Goal: Task Accomplishment & Management: Manage account settings

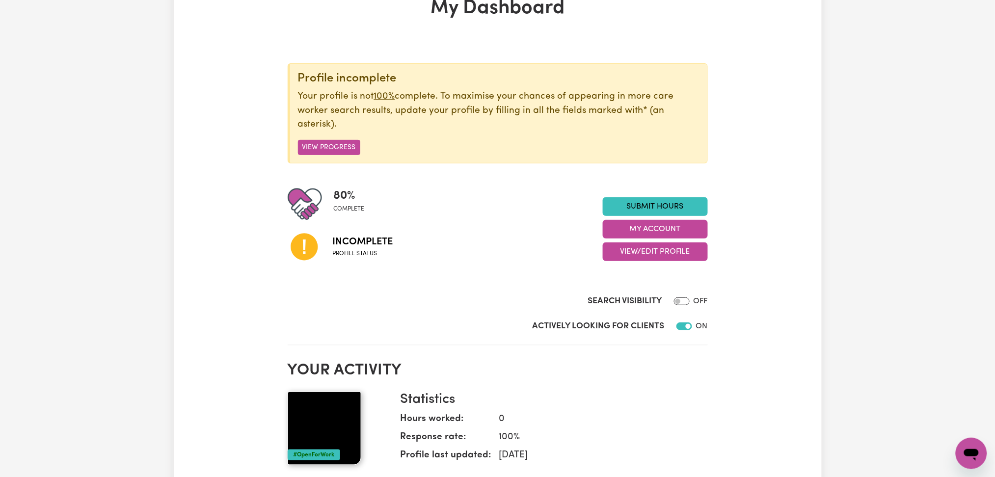
scroll to position [131, 0]
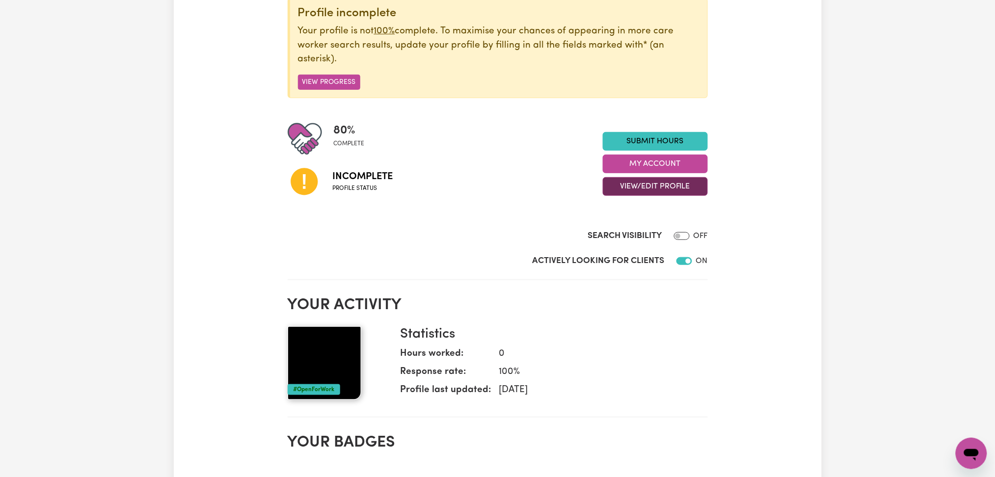
click at [661, 177] on div "Submit Hours My Account View/Edit Profile" at bounding box center [655, 164] width 105 height 64
click at [658, 187] on button "View/Edit Profile" at bounding box center [655, 186] width 105 height 19
click at [627, 246] on link "Profile Completeness" at bounding box center [649, 251] width 92 height 20
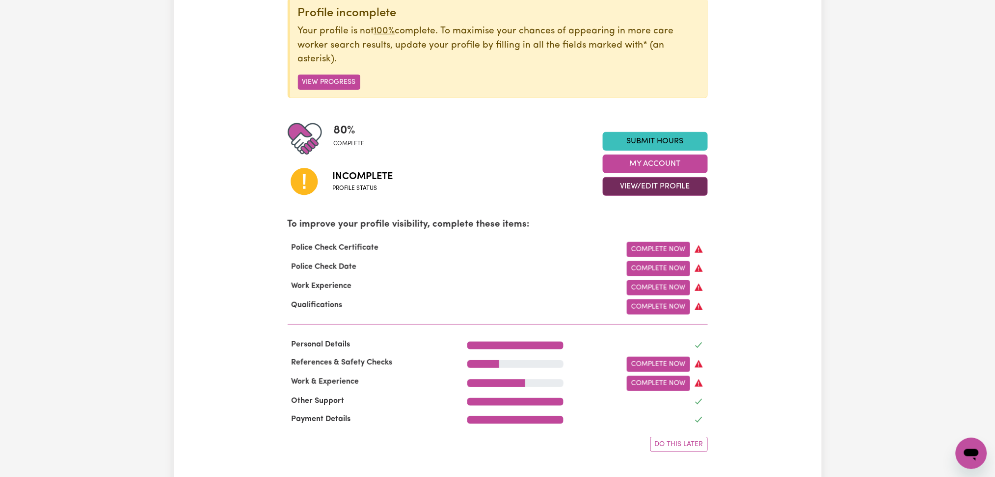
click at [629, 191] on button "View/Edit Profile" at bounding box center [655, 186] width 105 height 19
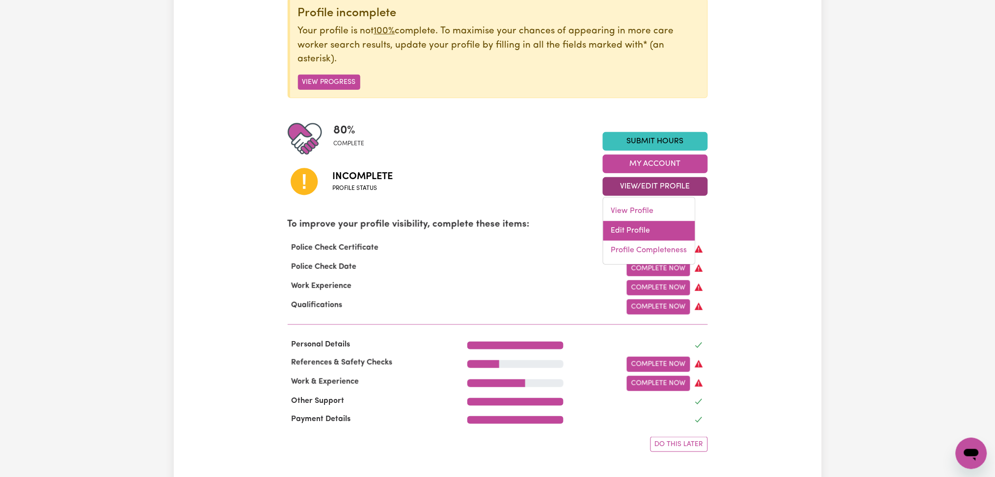
click at [622, 232] on link "Edit Profile" at bounding box center [649, 231] width 92 height 20
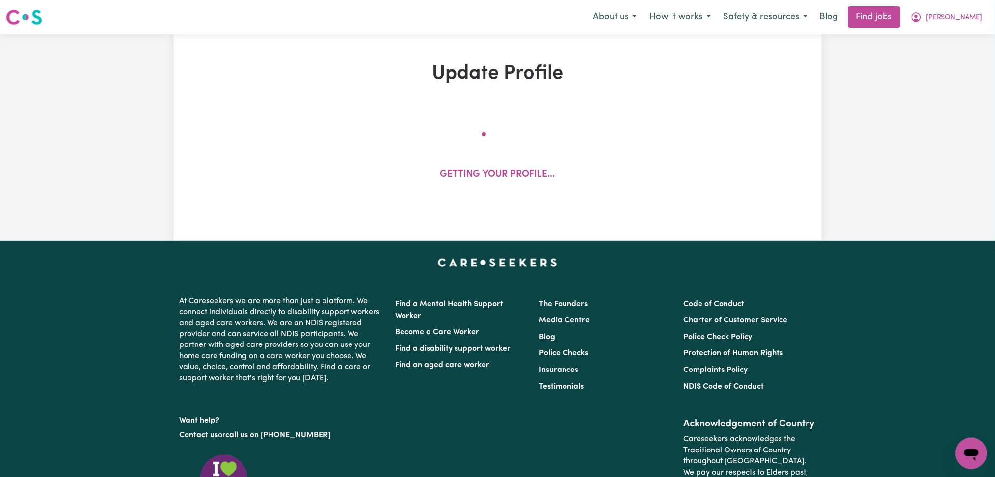
select select "[DEMOGRAPHIC_DATA]"
select select "[DEMOGRAPHIC_DATA] Citizen"
select select "Studying a healthcare related degree or qualification"
select select "40"
select select "50"
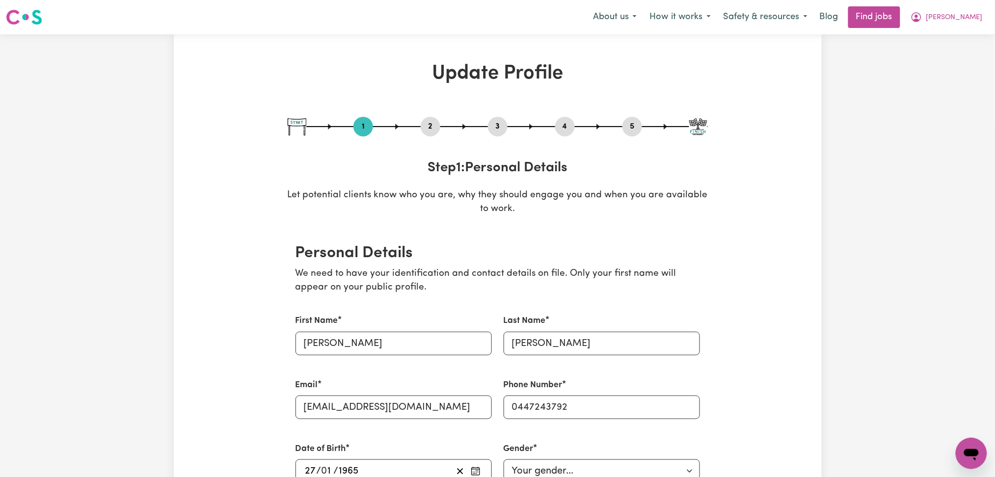
click at [570, 127] on button "4" at bounding box center [565, 126] width 20 height 13
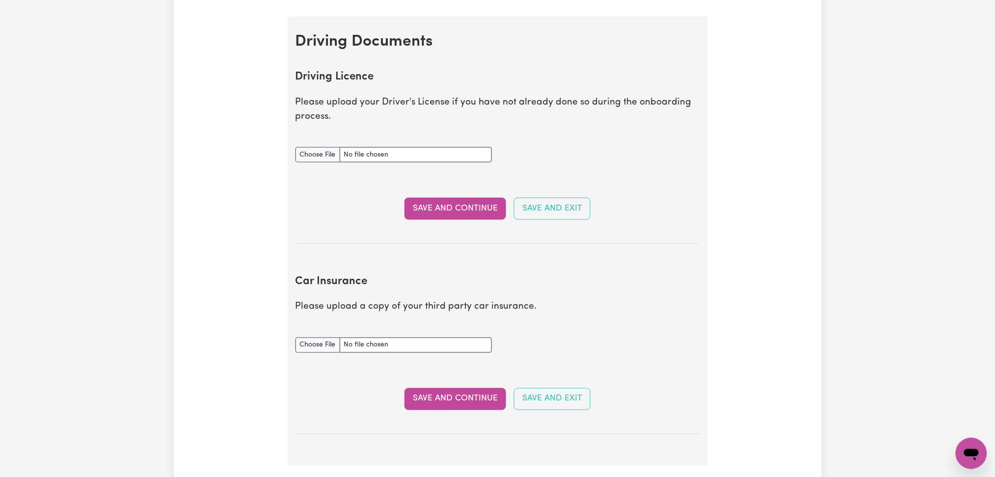
scroll to position [327, 0]
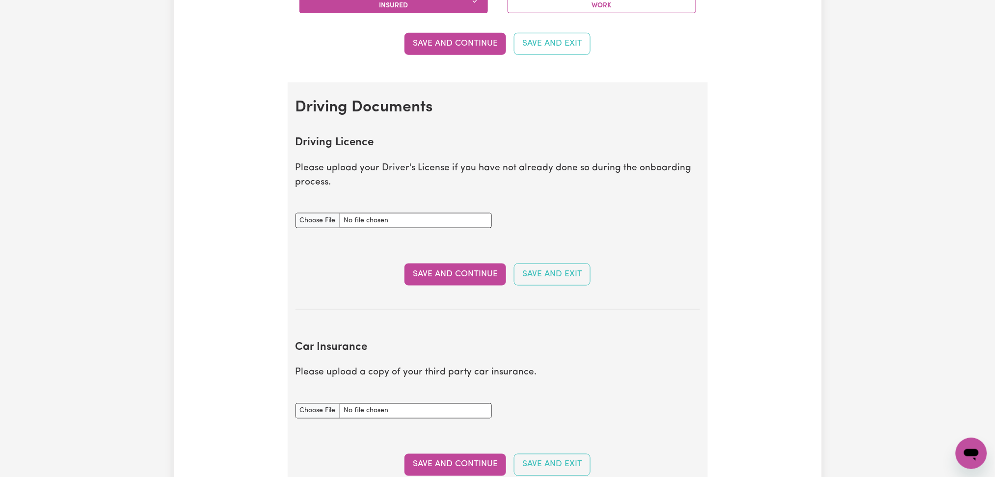
drag, startPoint x: 317, startPoint y: 111, endPoint x: 404, endPoint y: 199, distance: 124.2
click at [404, 199] on section "Driving Documents Driving Licence Please upload your Driver's License if you ha…" at bounding box center [498, 306] width 420 height 449
click at [475, 192] on section "Driving Licence Please upload your Driver's License if you have not already don…" at bounding box center [497, 215] width 404 height 189
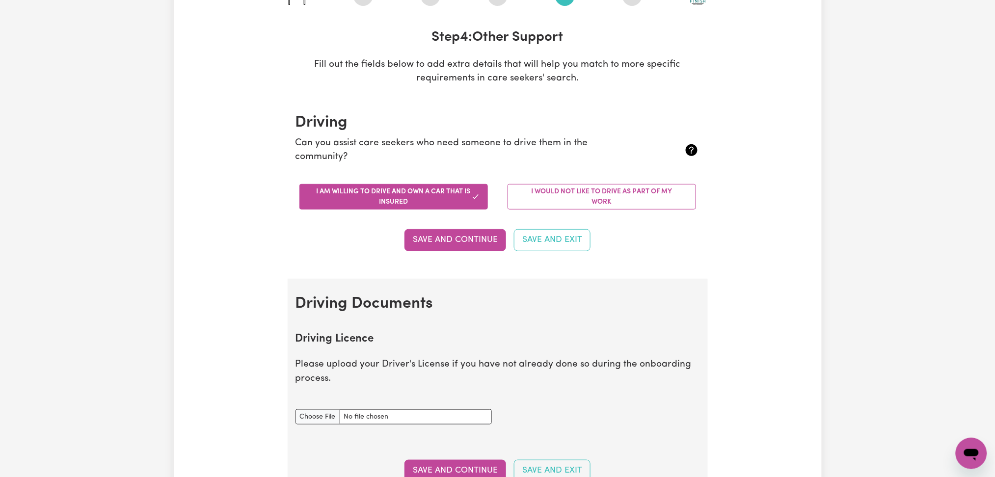
scroll to position [0, 0]
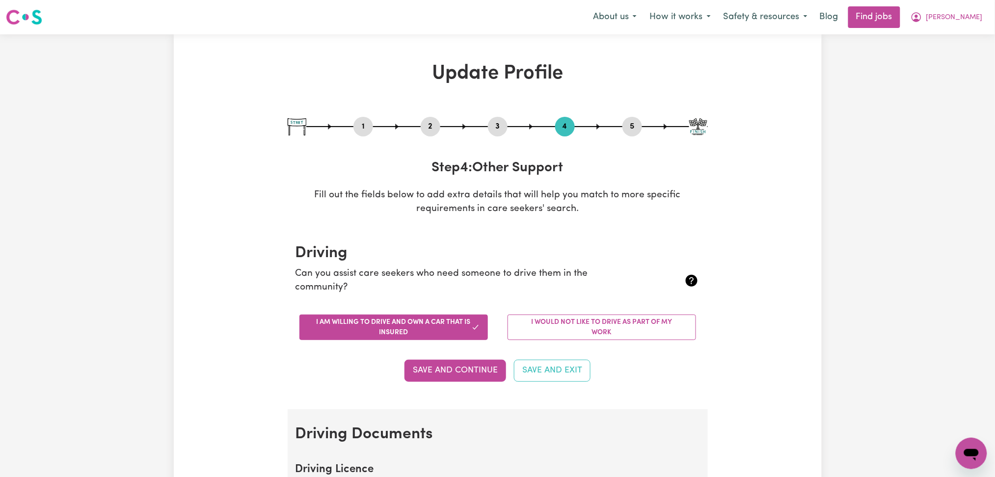
drag, startPoint x: 633, startPoint y: 129, endPoint x: 670, endPoint y: 154, distance: 44.9
click at [633, 129] on button "5" at bounding box center [632, 126] width 20 height 13
select select "I am providing services by being employed by an organisation"
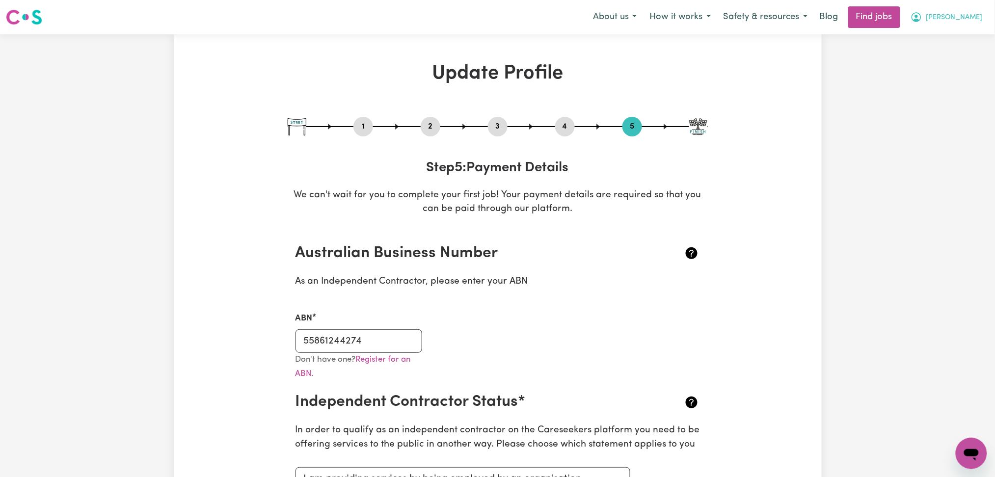
click at [975, 13] on span "[PERSON_NAME]" at bounding box center [954, 17] width 56 height 11
click at [955, 22] on span "[PERSON_NAME]" at bounding box center [954, 17] width 56 height 11
click at [945, 40] on link "My Account" at bounding box center [950, 38] width 78 height 19
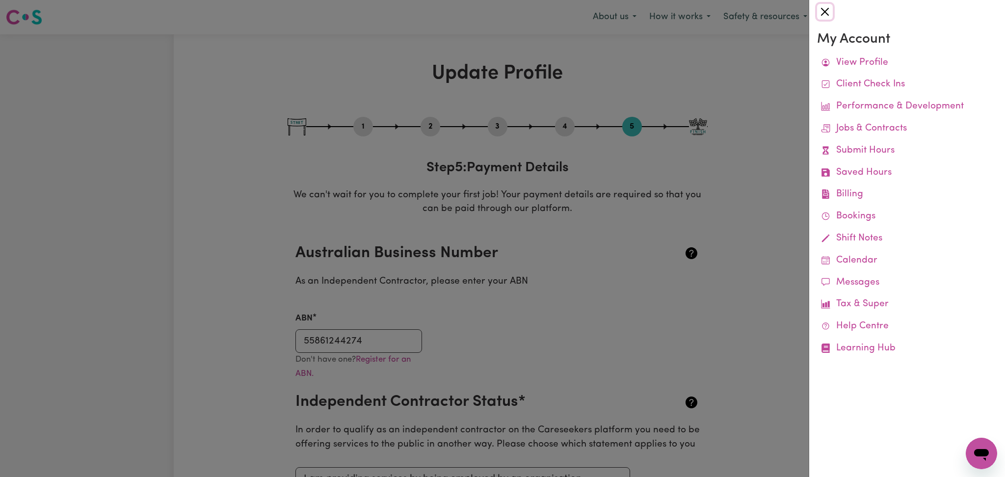
click at [825, 6] on button "Close" at bounding box center [825, 12] width 16 height 16
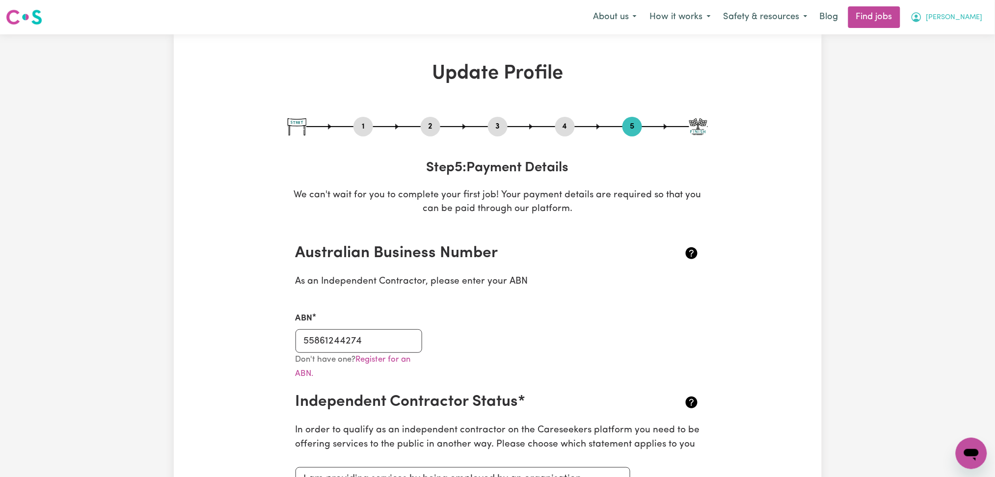
drag, startPoint x: 964, startPoint y: 16, endPoint x: 958, endPoint y: 22, distance: 9.0
click at [964, 16] on span "[PERSON_NAME]" at bounding box center [954, 17] width 56 height 11
click at [939, 33] on link "My Account" at bounding box center [950, 38] width 78 height 19
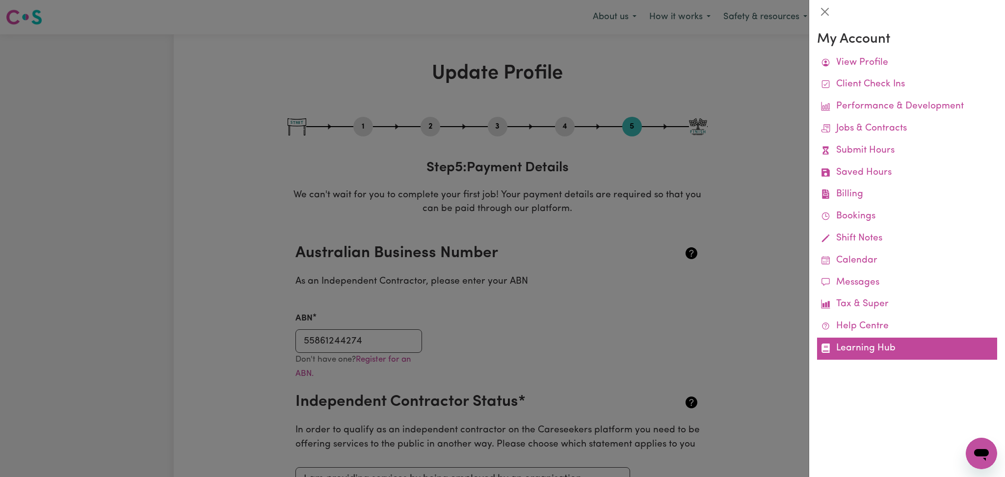
click at [845, 353] on link "Learning Hub" at bounding box center [907, 349] width 180 height 22
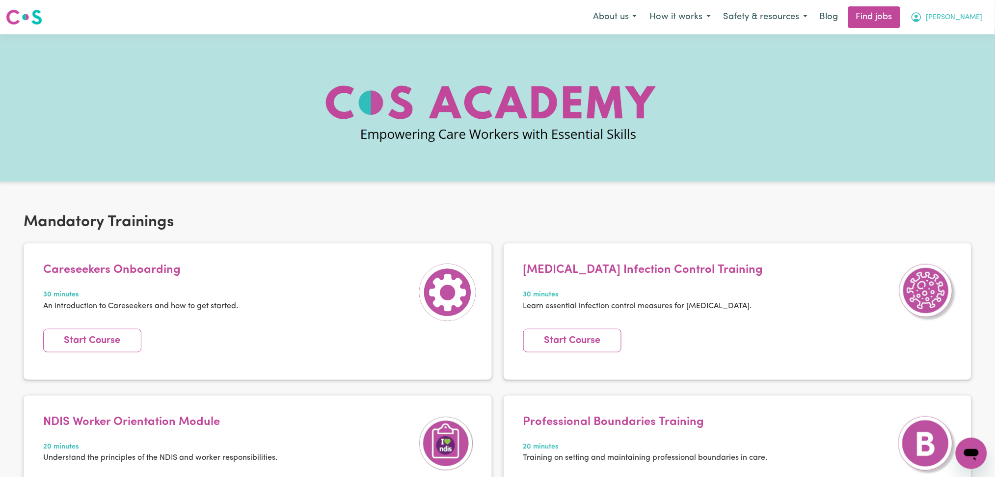
click at [969, 15] on span "[PERSON_NAME]" at bounding box center [954, 17] width 56 height 11
click at [947, 36] on link "My Account" at bounding box center [950, 38] width 78 height 19
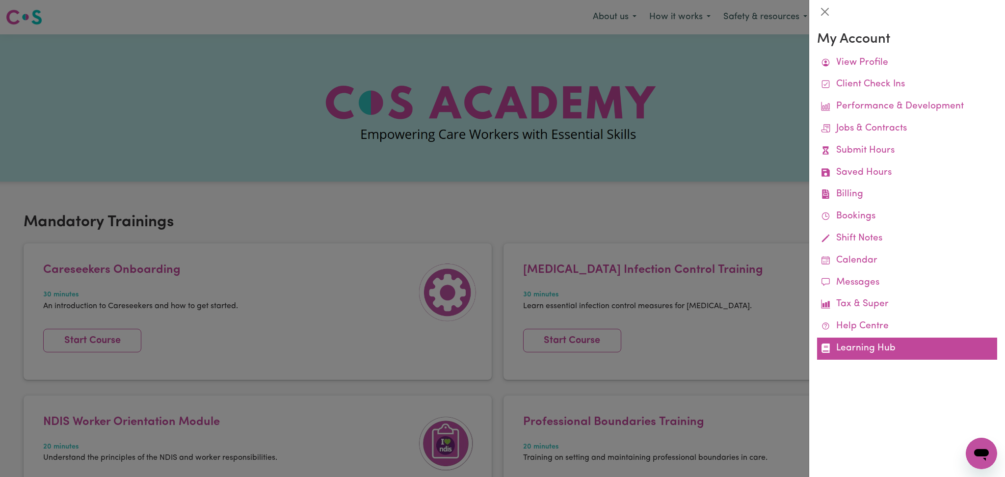
click at [851, 353] on link "Learning Hub" at bounding box center [907, 349] width 180 height 22
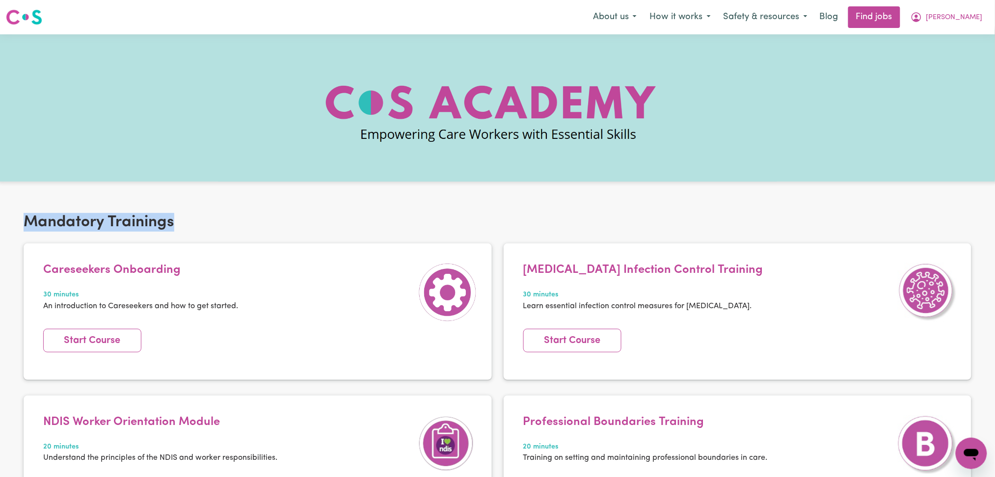
drag, startPoint x: 29, startPoint y: 224, endPoint x: 325, endPoint y: 223, distance: 295.4
click at [258, 222] on h2 "Mandatory Trainings" at bounding box center [498, 222] width 948 height 19
click at [327, 224] on h2 "Mandatory Trainings" at bounding box center [498, 222] width 948 height 19
click at [413, 221] on h2 "Mandatory Trainings" at bounding box center [498, 222] width 948 height 19
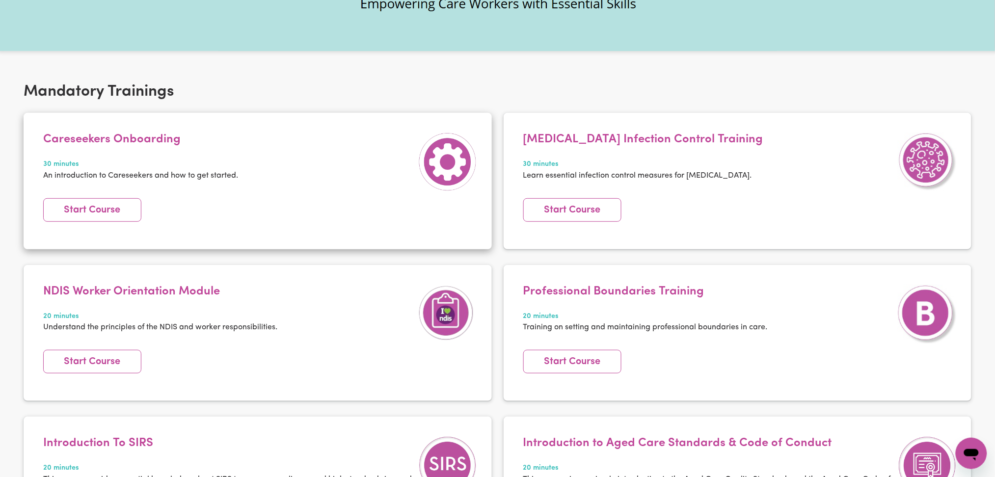
scroll to position [196, 0]
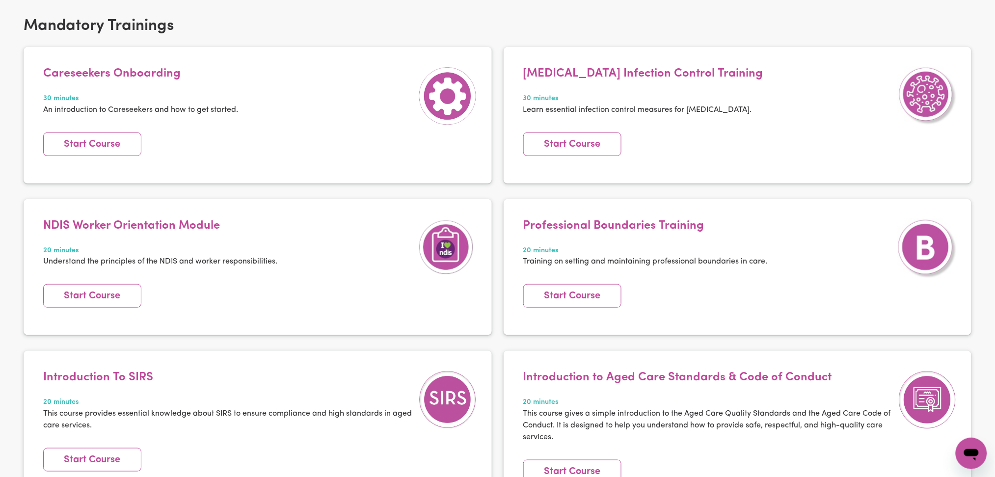
click at [55, 28] on h2 "Mandatory Trainings" at bounding box center [498, 26] width 948 height 19
click at [74, 27] on h2 "Mandatory Trainings" at bounding box center [498, 26] width 948 height 19
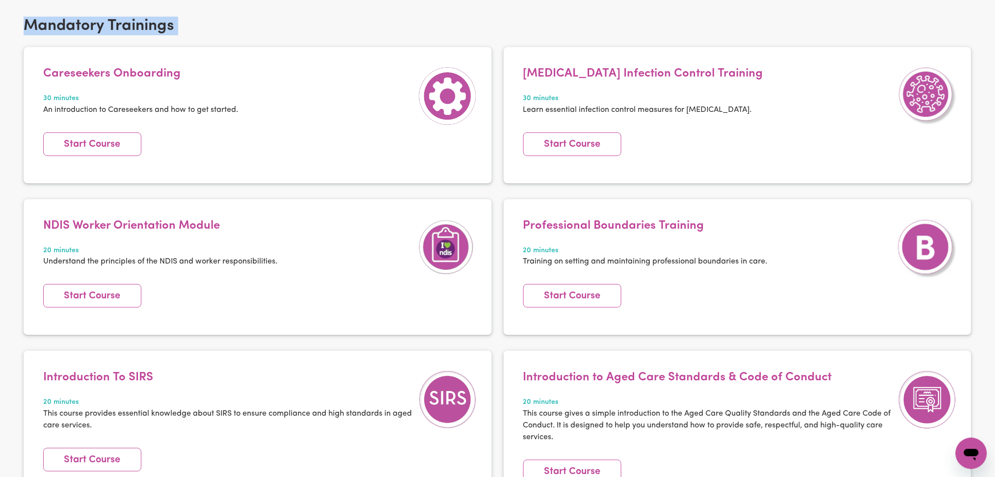
click at [74, 27] on h2 "Mandatory Trainings" at bounding box center [498, 26] width 948 height 19
click at [155, 23] on h2 "Mandatory Trainings" at bounding box center [498, 26] width 948 height 19
click at [97, 30] on h2 "Mandatory Trainings" at bounding box center [498, 26] width 948 height 19
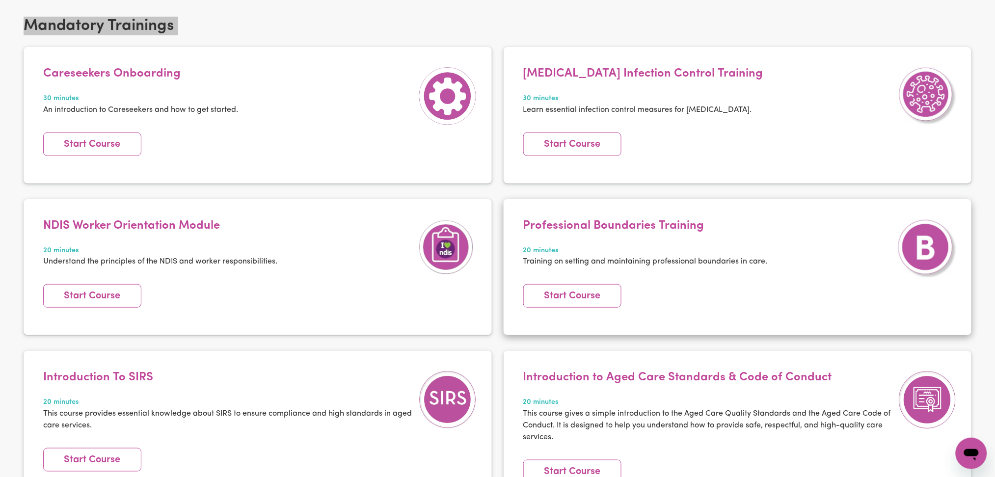
scroll to position [0, 0]
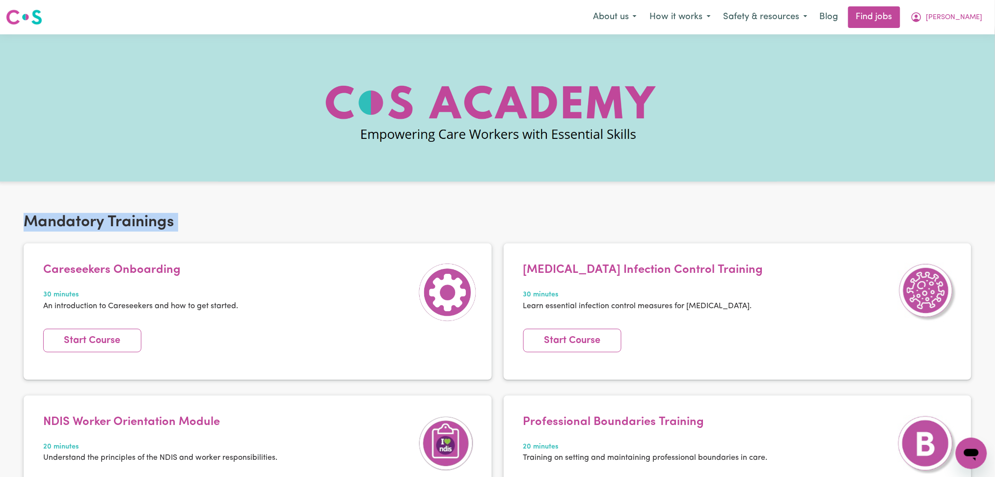
click at [436, 209] on div "Mandatory Trainings Careseekers Onboarding 30 minutes An introduction to Carese…" at bounding box center [497, 467] width 995 height 557
click at [967, 11] on button "[PERSON_NAME]" at bounding box center [946, 17] width 85 height 21
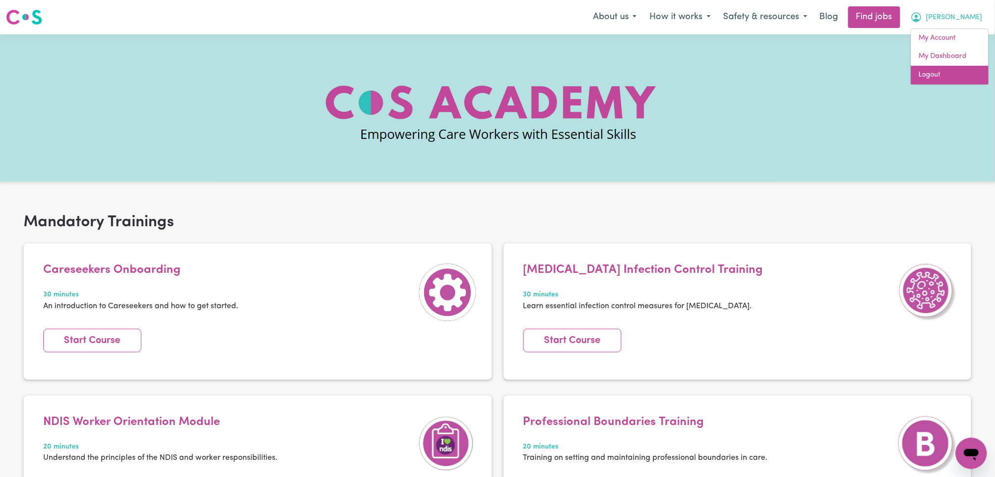
click at [931, 71] on link "Logout" at bounding box center [950, 75] width 78 height 19
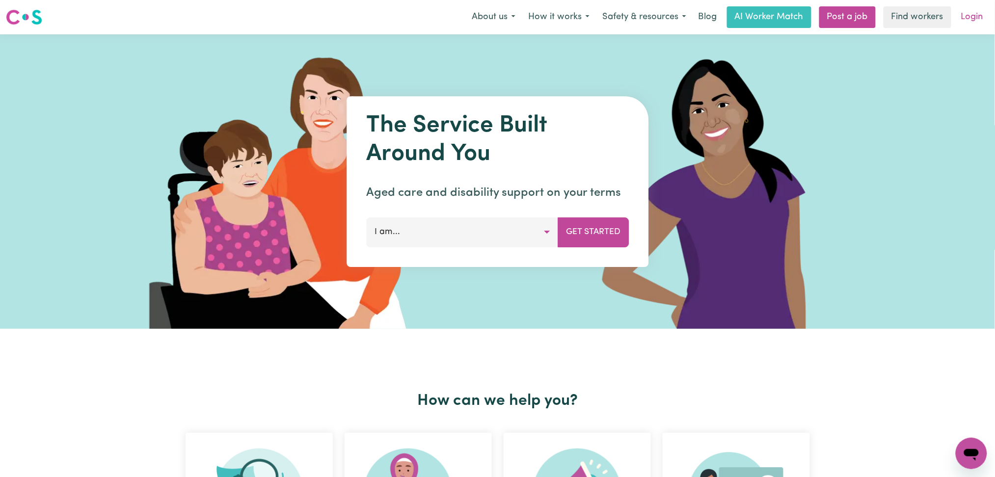
click at [977, 25] on link "Login" at bounding box center [972, 17] width 34 height 22
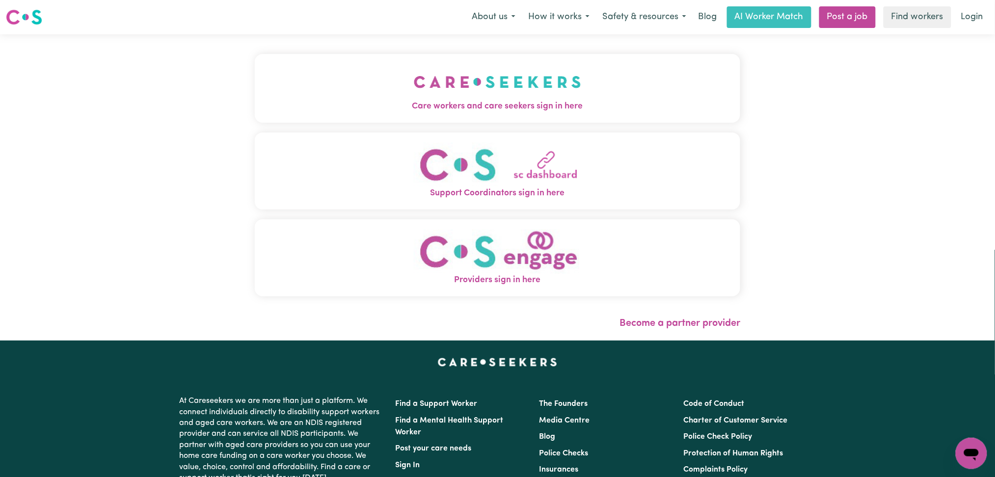
click at [373, 114] on button "Care workers and care seekers sign in here" at bounding box center [498, 88] width 486 height 69
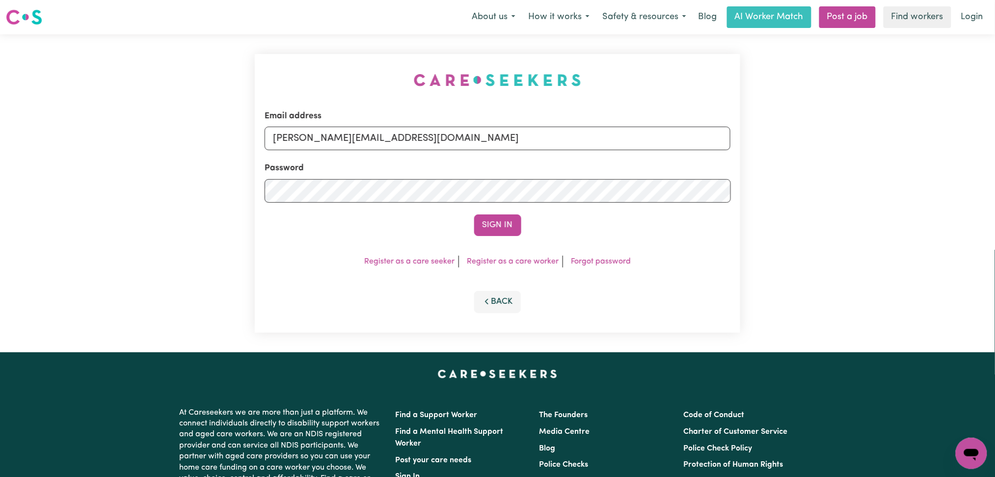
click at [347, 126] on div "Email address [PERSON_NAME][EMAIL_ADDRESS][DOMAIN_NAME]" at bounding box center [498, 130] width 466 height 40
click at [344, 143] on input "[PERSON_NAME][EMAIL_ADDRESS][DOMAIN_NAME]" at bounding box center [498, 139] width 466 height 24
click at [648, 179] on form "Email address Superuser~[EMAIL_ADDRESS][DOMAIN_NAME] Password Sign In" at bounding box center [498, 173] width 466 height 126
type input "Superuser~[EMAIL_ADDRESS][DOMAIN_NAME]"
click at [507, 225] on button "Sign In" at bounding box center [497, 225] width 47 height 22
